Goal: Task Accomplishment & Management: Manage account settings

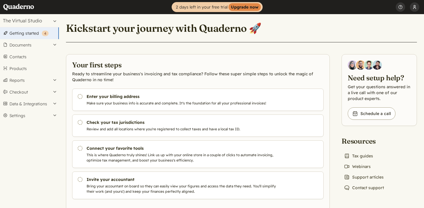
click at [417, 7] on button "[PERSON_NAME]" at bounding box center [414, 7] width 9 height 14
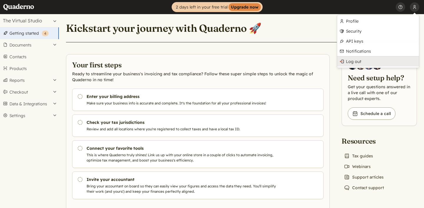
click at [362, 62] on link "Log out" at bounding box center [378, 61] width 82 height 10
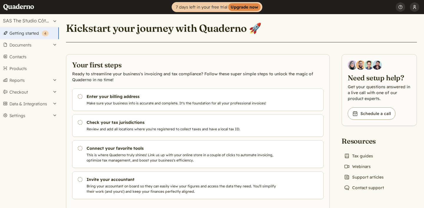
click at [416, 8] on button "Bianca Ljungberg" at bounding box center [414, 7] width 9 height 14
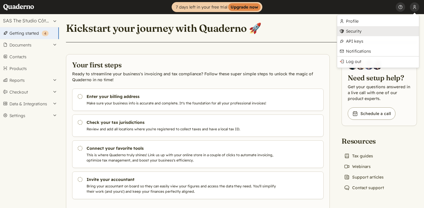
click at [358, 29] on link "Security" at bounding box center [378, 31] width 82 height 10
